Goal: Entertainment & Leisure: Browse casually

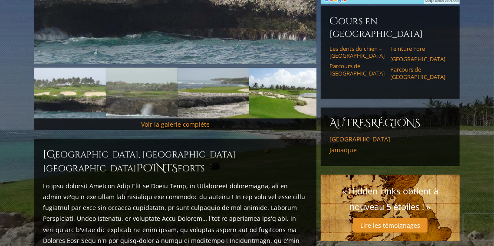
scroll to position [260, 0]
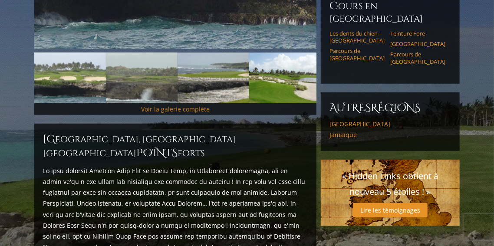
click at [200, 108] on font "Voir la galerie complète" at bounding box center [175, 109] width 69 height 8
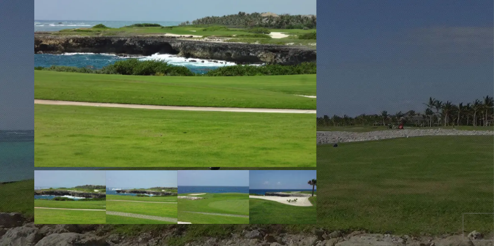
scroll to position [770, 0]
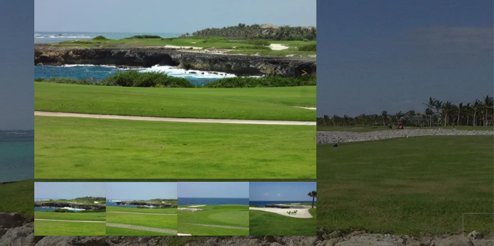
click at [196, 95] on img at bounding box center [175, 73] width 282 height 212
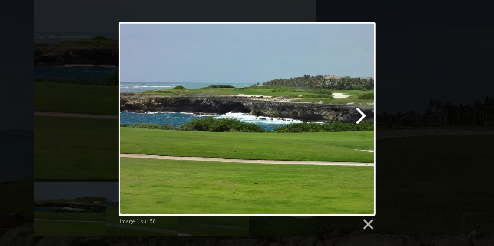
click at [360, 112] on link at bounding box center [293, 119] width 165 height 194
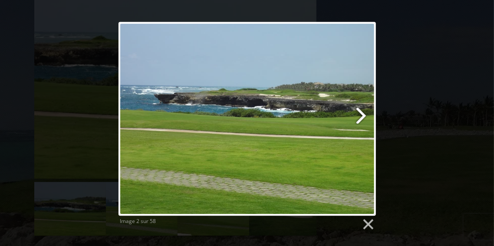
click at [362, 114] on link at bounding box center [293, 119] width 165 height 194
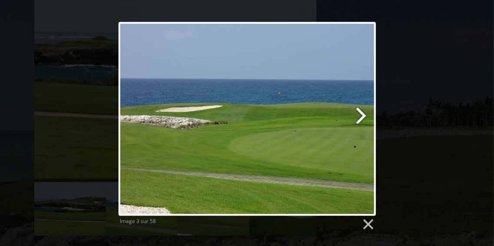
click at [363, 114] on link at bounding box center [293, 119] width 165 height 194
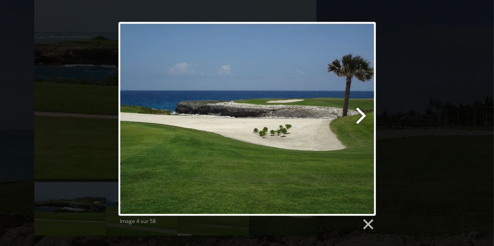
click at [363, 114] on link at bounding box center [293, 119] width 165 height 194
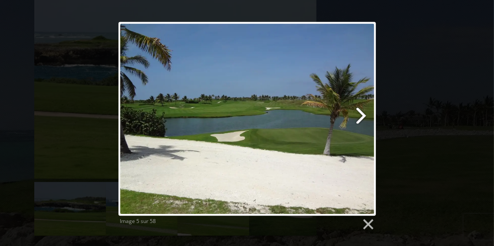
click at [363, 114] on link at bounding box center [293, 119] width 165 height 194
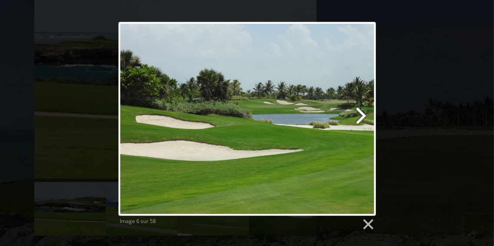
click at [363, 114] on link at bounding box center [293, 119] width 165 height 194
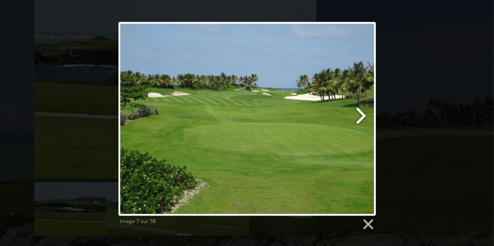
click at [363, 114] on link at bounding box center [293, 119] width 165 height 194
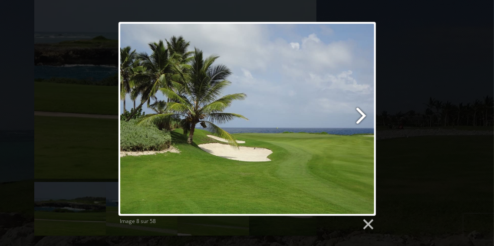
click at [363, 114] on link at bounding box center [293, 119] width 165 height 194
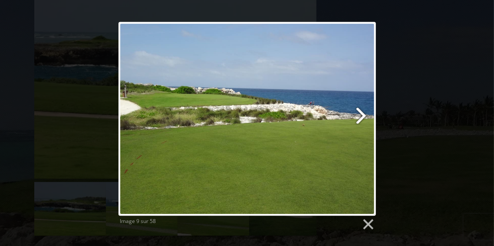
click at [363, 114] on link at bounding box center [293, 119] width 165 height 194
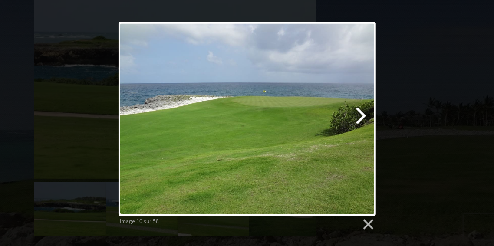
click at [363, 114] on link at bounding box center [293, 119] width 165 height 194
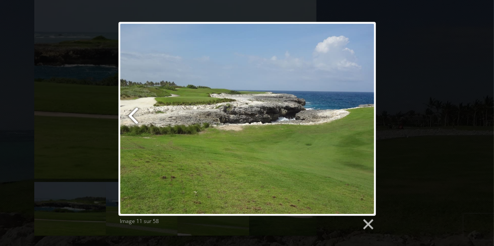
drag, startPoint x: 264, startPoint y: 106, endPoint x: 184, endPoint y: 62, distance: 90.7
drag, startPoint x: 184, startPoint y: 62, endPoint x: 174, endPoint y: 64, distance: 10.6
click at [174, 64] on link at bounding box center [162, 119] width 88 height 194
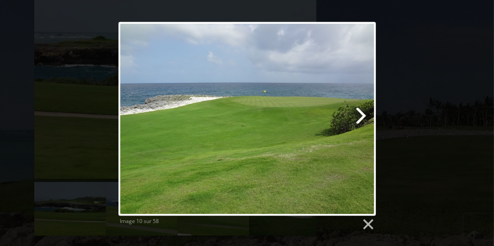
click at [362, 114] on link at bounding box center [293, 119] width 165 height 194
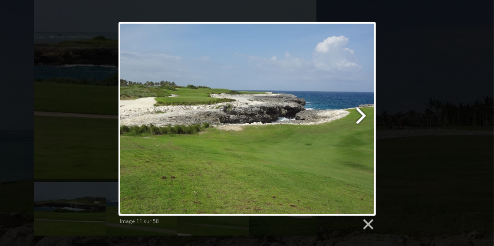
click at [362, 114] on link at bounding box center [293, 119] width 165 height 194
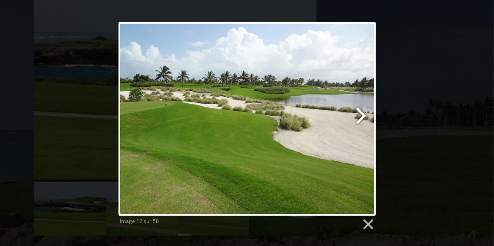
click at [362, 114] on link at bounding box center [293, 119] width 165 height 194
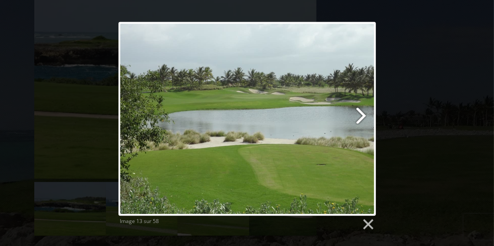
click at [362, 114] on link at bounding box center [293, 119] width 165 height 194
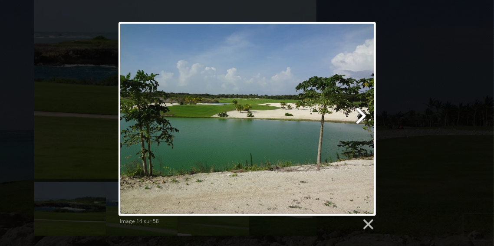
click at [362, 114] on link at bounding box center [293, 119] width 165 height 194
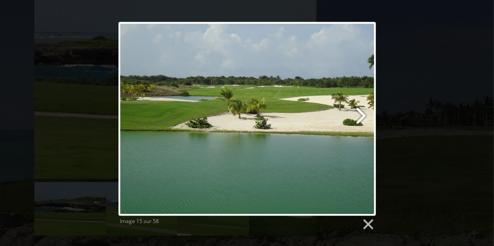
click at [362, 114] on link at bounding box center [293, 119] width 165 height 194
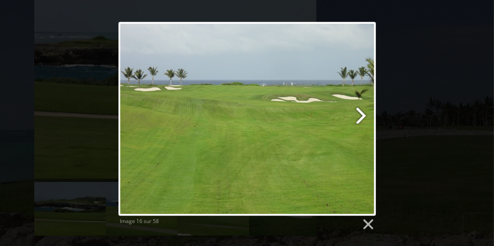
click at [362, 114] on link at bounding box center [293, 119] width 165 height 194
